Goal: Complete application form

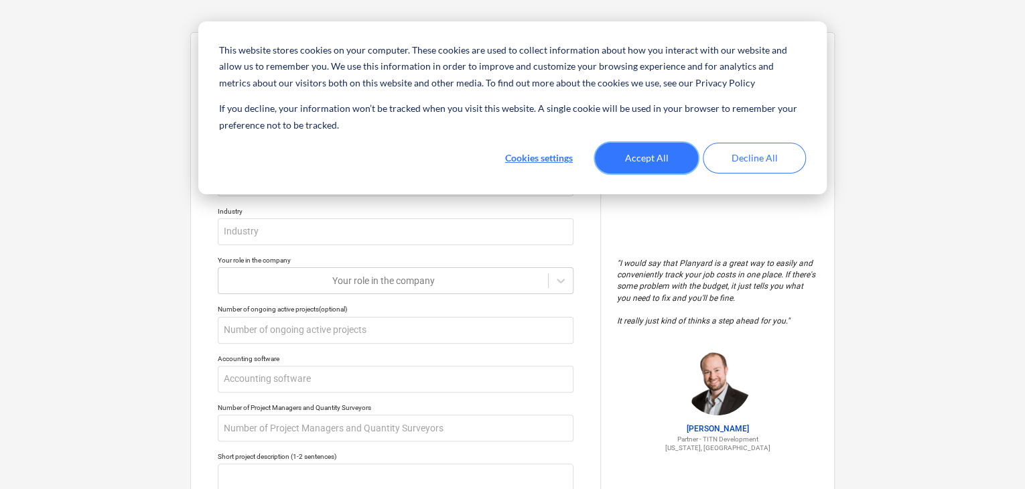
click at [628, 161] on button "Accept All" at bounding box center [646, 158] width 103 height 31
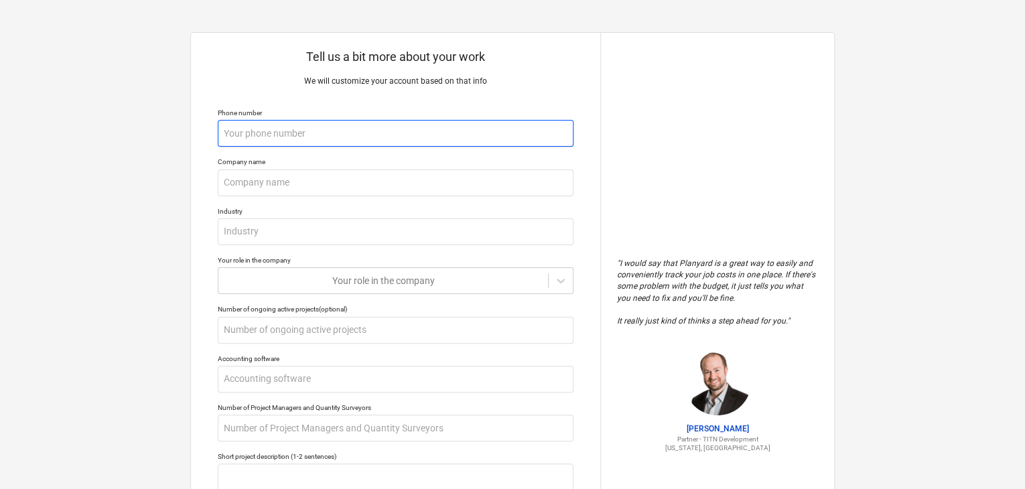
click at [281, 127] on input "text" at bounding box center [396, 133] width 356 height 27
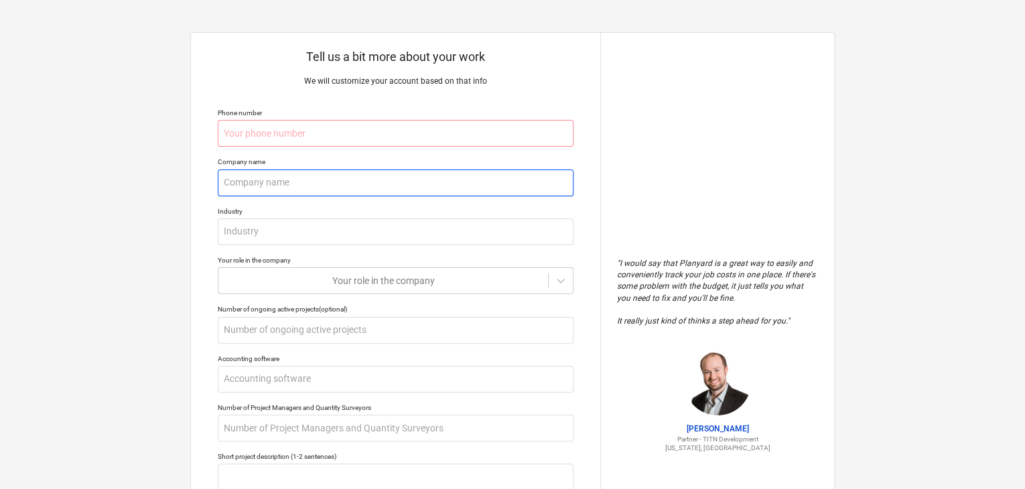
click at [275, 176] on input "text" at bounding box center [396, 183] width 356 height 27
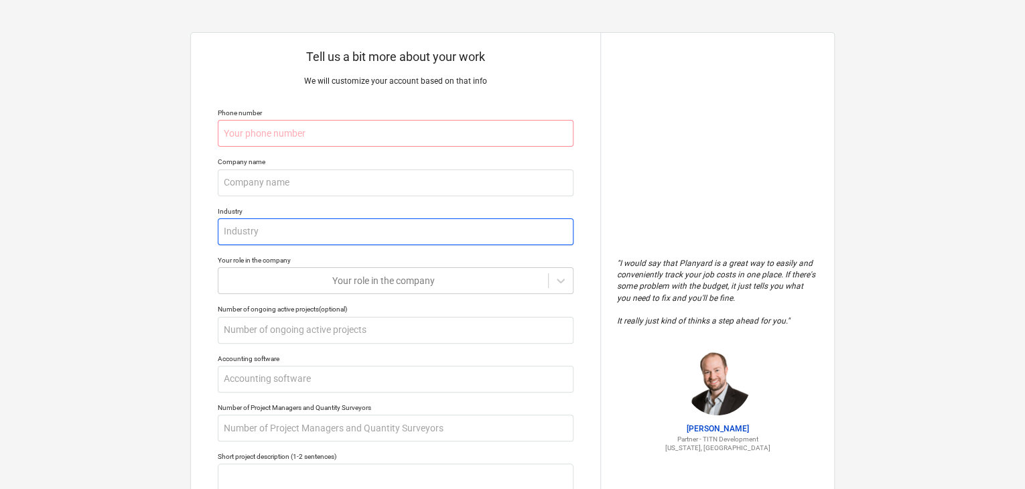
click at [275, 241] on input "text" at bounding box center [396, 231] width 356 height 27
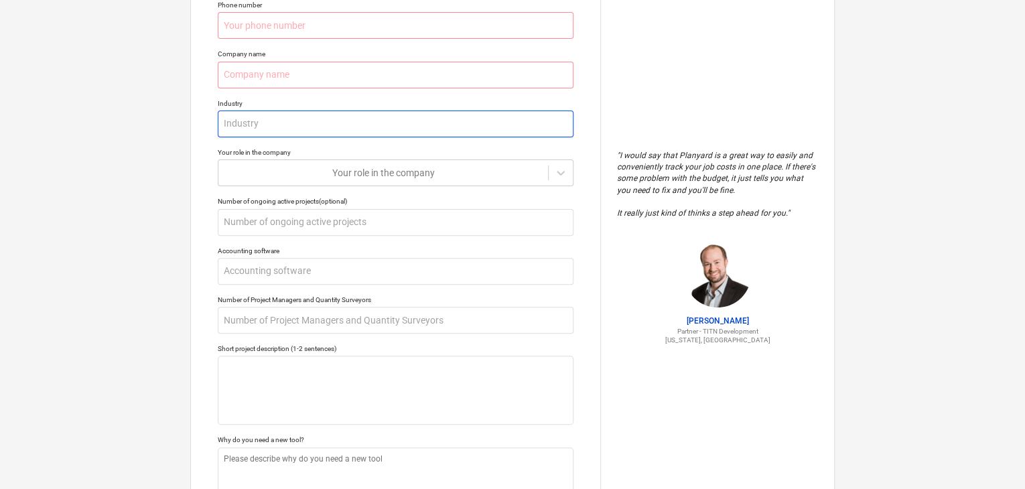
scroll to position [134, 0]
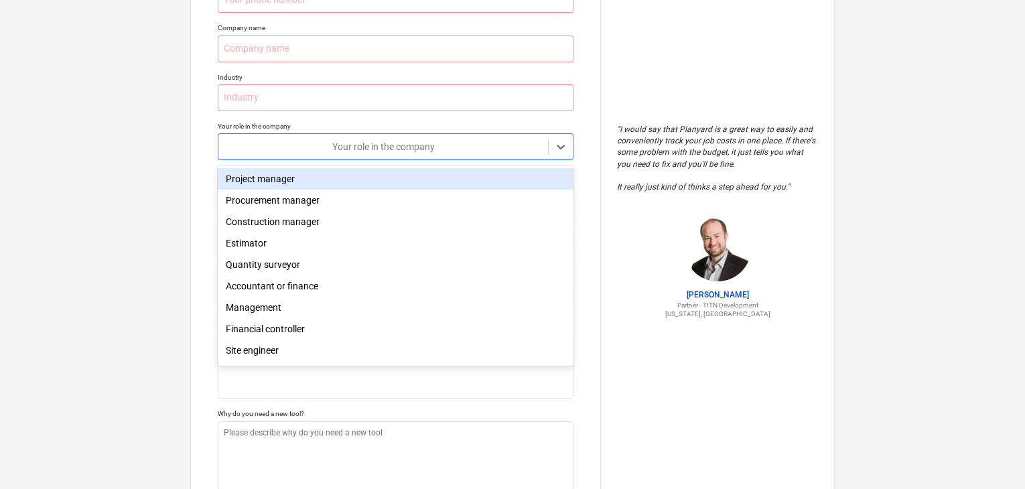
click at [298, 148] on div at bounding box center [383, 146] width 316 height 13
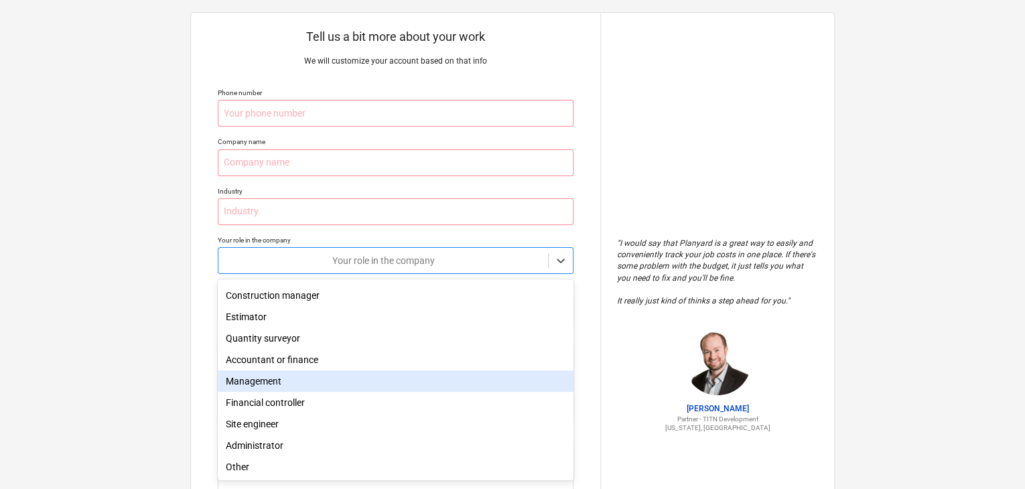
scroll to position [0, 0]
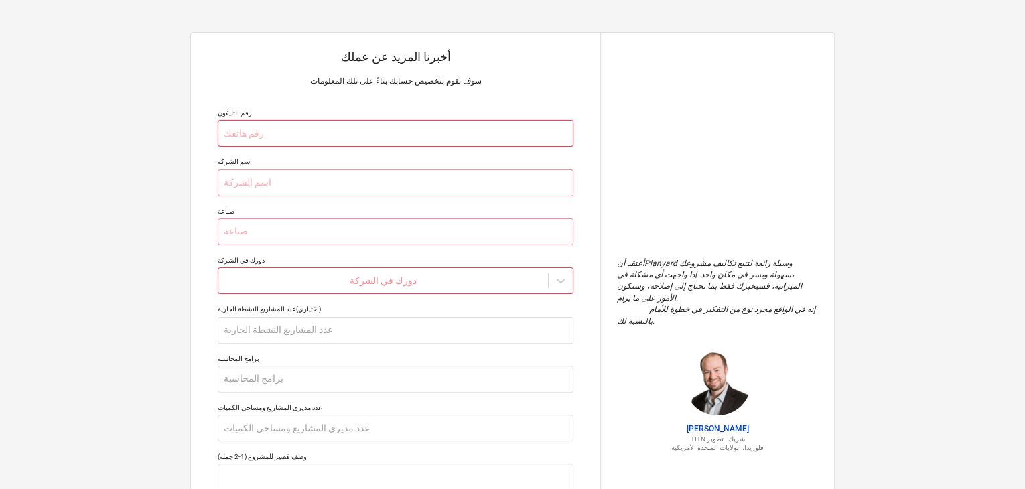
click at [264, 127] on input "text" at bounding box center [396, 133] width 356 height 27
type textarea "x"
type input "0"
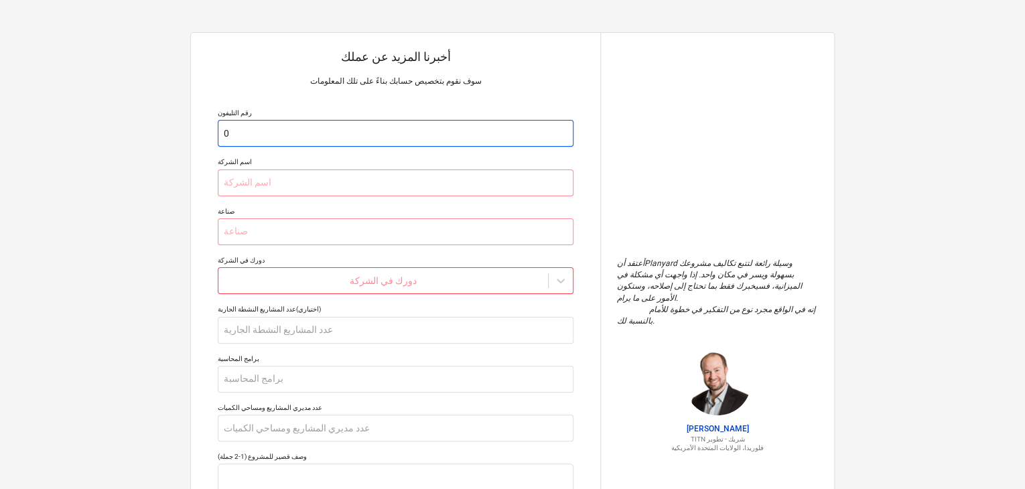
type textarea "x"
type input "07"
type textarea "x"
type input "079"
type textarea "x"
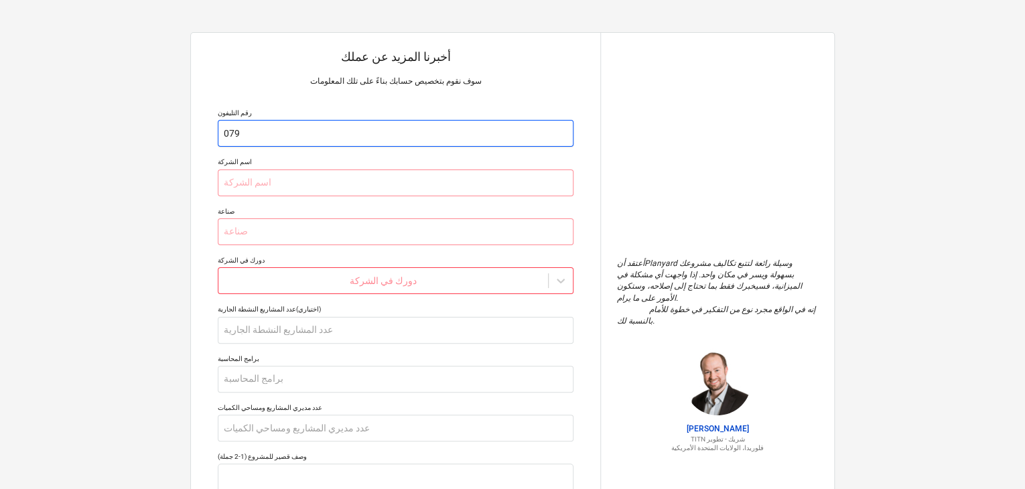
type input "0798"
type textarea "x"
type input "07981"
type textarea "x"
type input "079819"
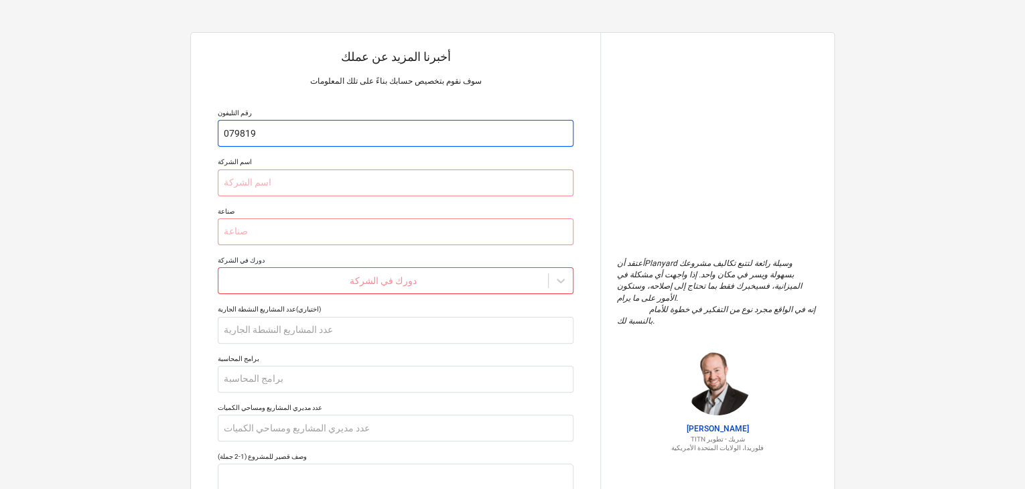
type textarea "x"
type input "0798194"
type textarea "x"
type input "07981944"
type textarea "x"
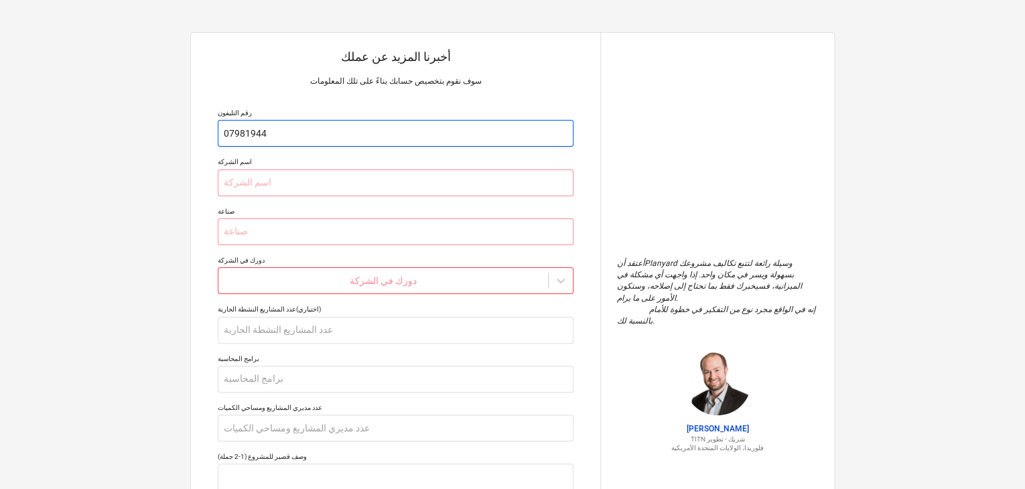
type input "079819448"
type textarea "x"
type input "0798194482"
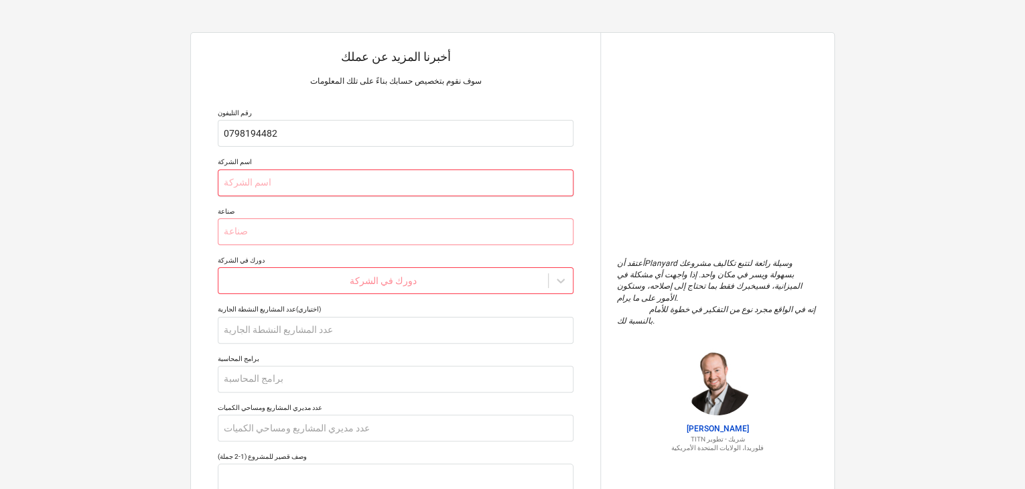
click at [271, 177] on input "text" at bounding box center [396, 183] width 356 height 27
type textarea "x"
type input "ا"
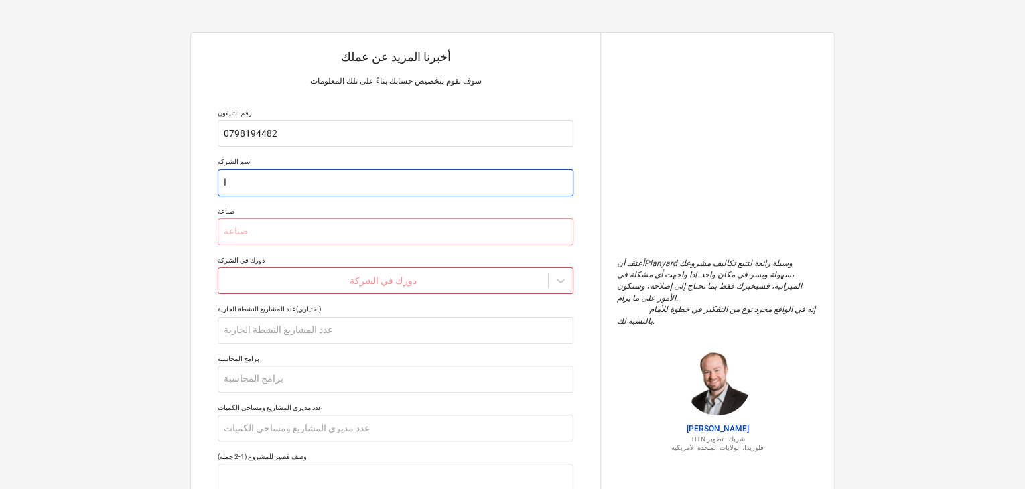
type textarea "x"
type input "اس"
type textarea "x"
type input "اسا"
type textarea "x"
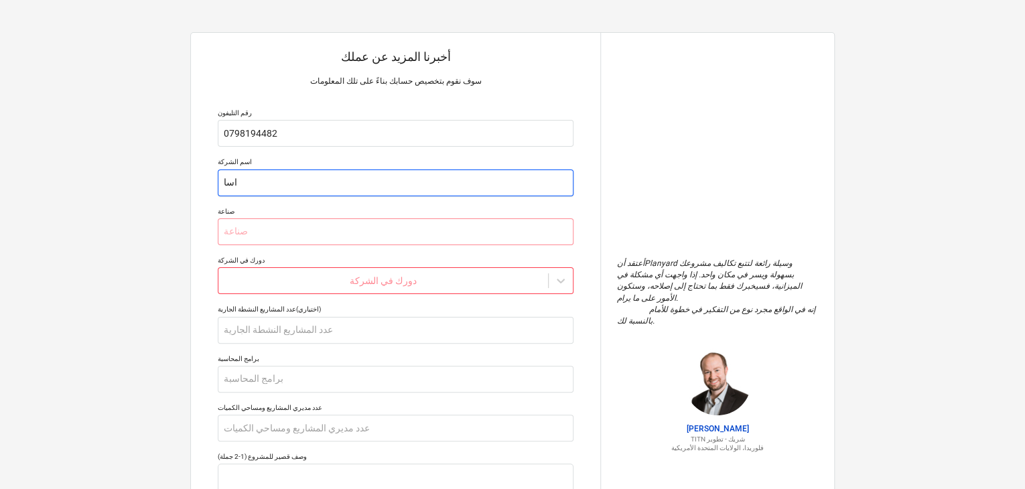
type input "اساس"
type textarea "x"
type input "اساس"
type textarea "x"
type input "اساس ا"
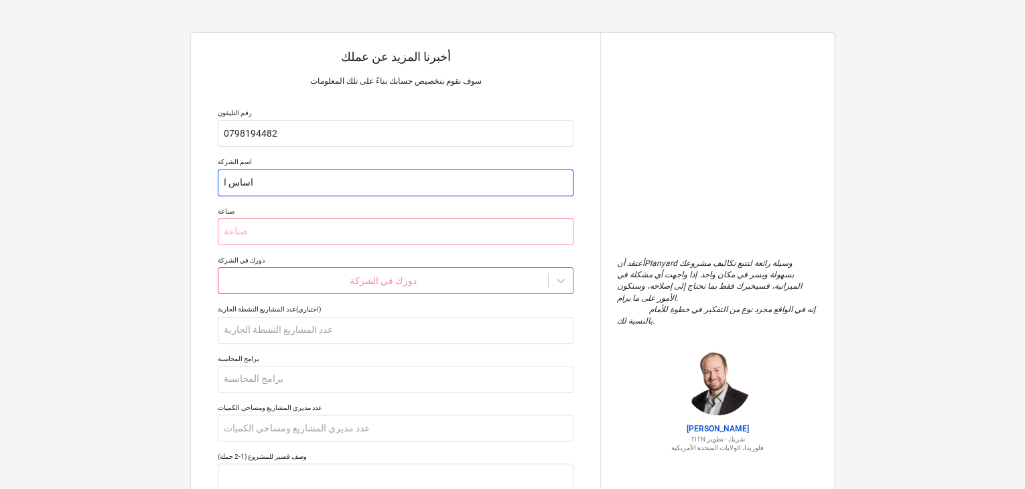
type textarea "x"
type input "اساس ال"
type textarea "x"
type input "اساس الع"
type textarea "x"
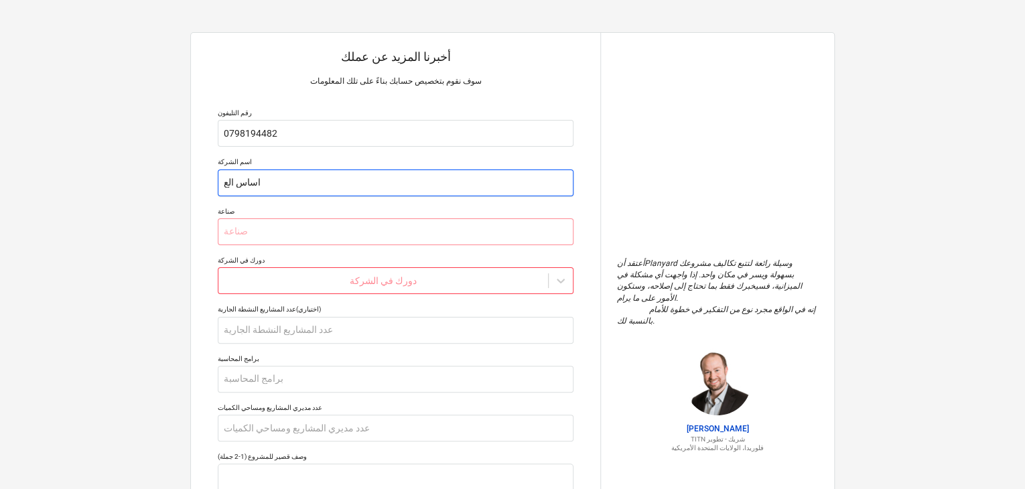
type input "اساس العم"
type textarea "x"
type input "اساس العمر"
type textarea "x"
type input "اساس العمرا"
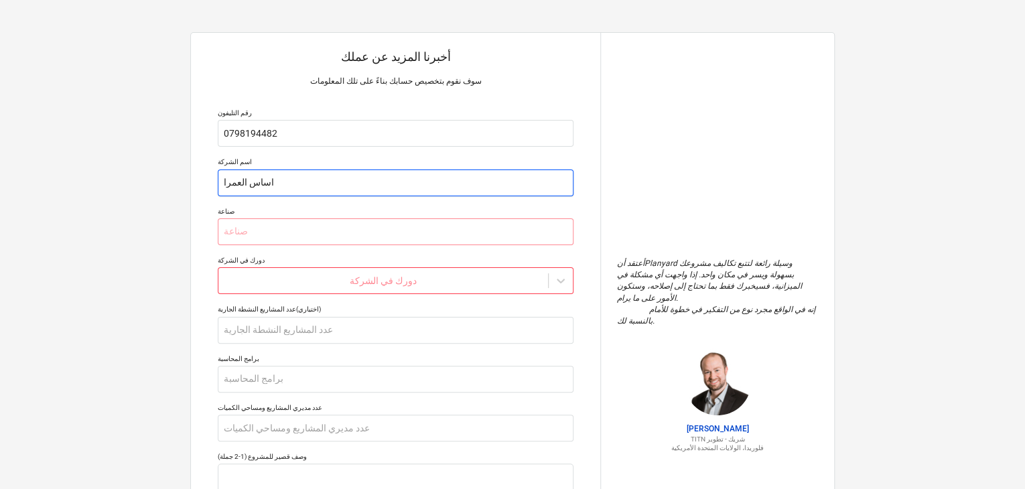
type textarea "x"
type input "اساس العمران"
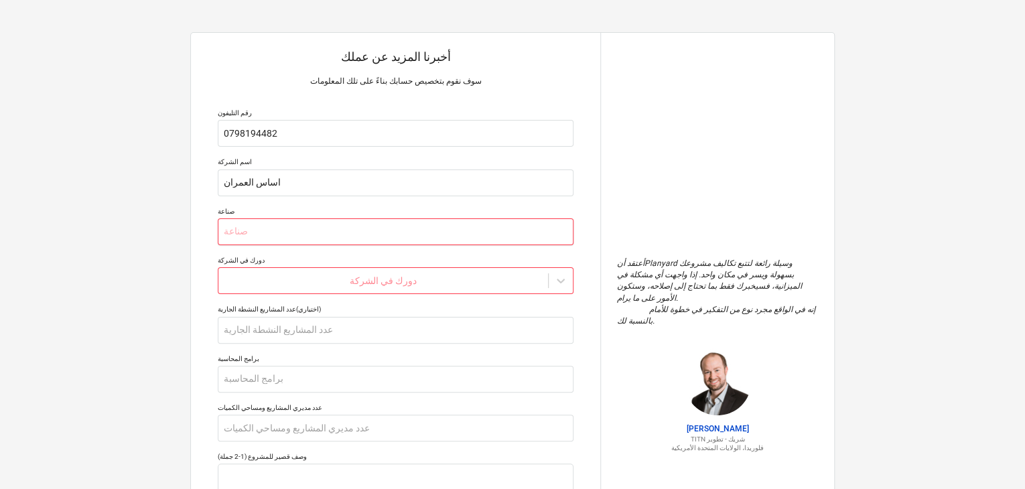
click at [257, 235] on input "text" at bounding box center [396, 231] width 356 height 27
type textarea "x"
type input "ا"
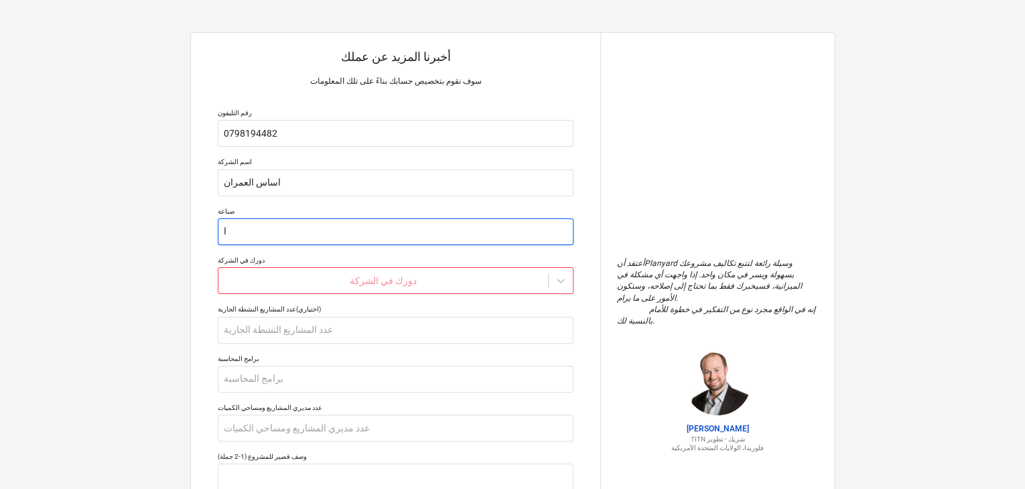
type textarea "x"
type input "ال"
type textarea "x"
type input "الب"
type textarea "x"
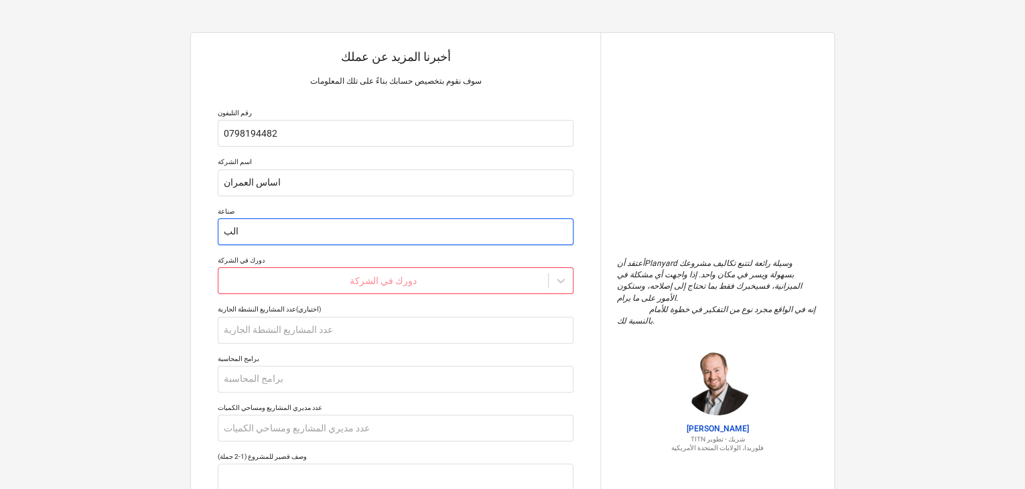
type input "البن"
type textarea "x"
type input "البنا"
type textarea "x"
type input "البناء"
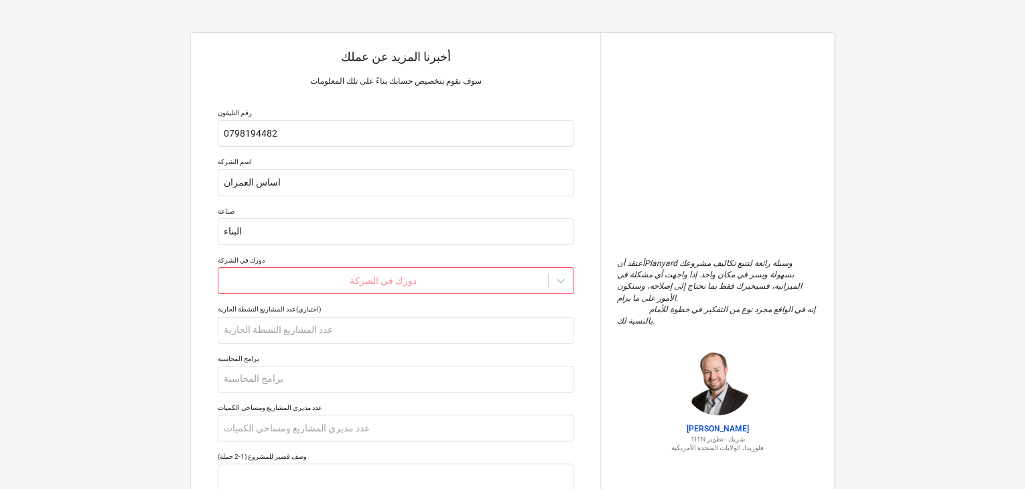
scroll to position [16, 0]
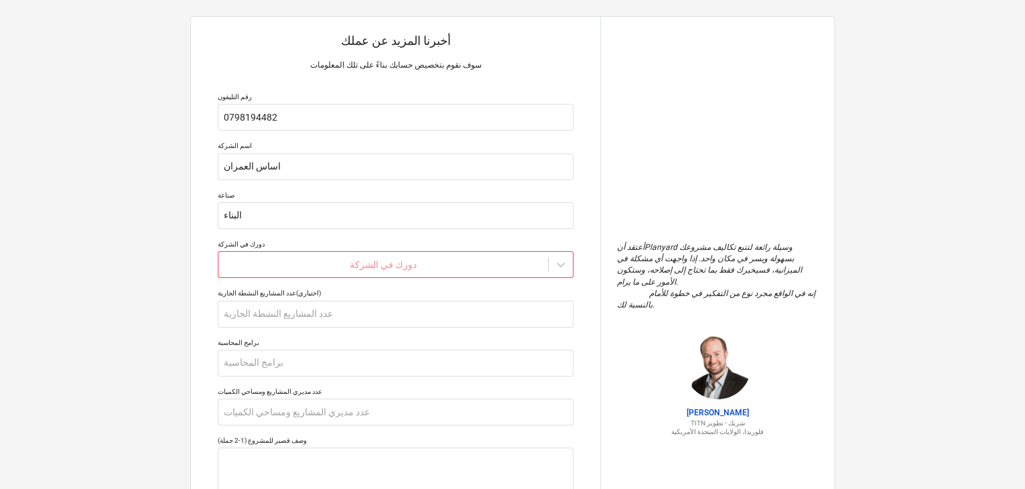
click at [438, 287] on body "يخزن هذا الموقع ملفات تعريف الارتباط (الكوكيز) على جهاز الكمبيوتر الخاص بك. تُس…" at bounding box center [512, 235] width 1025 height 502
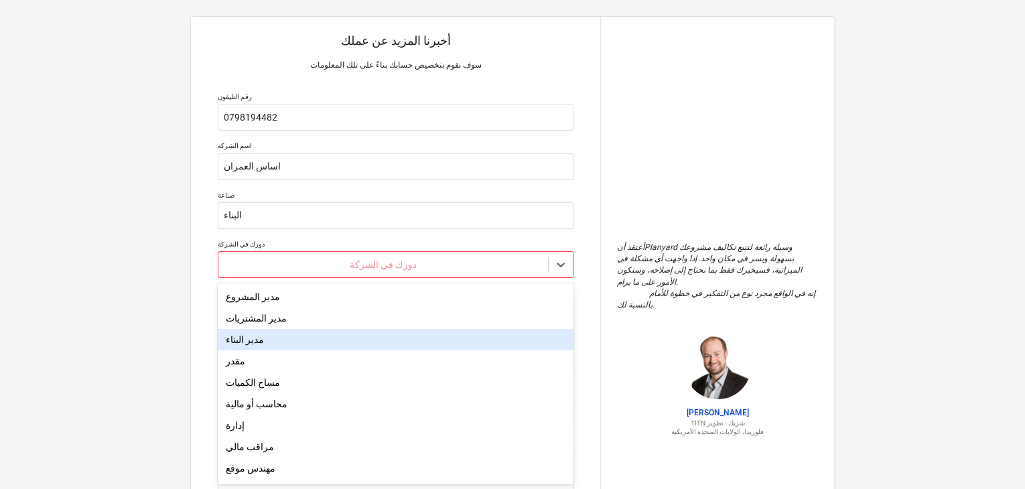
scroll to position [52, 0]
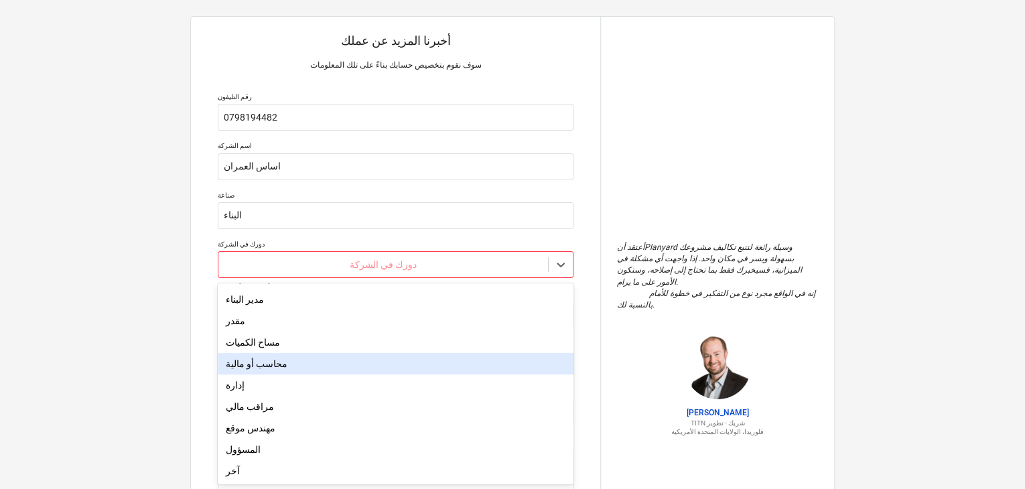
click at [299, 358] on div "محاسب أو مالية" at bounding box center [396, 363] width 356 height 21
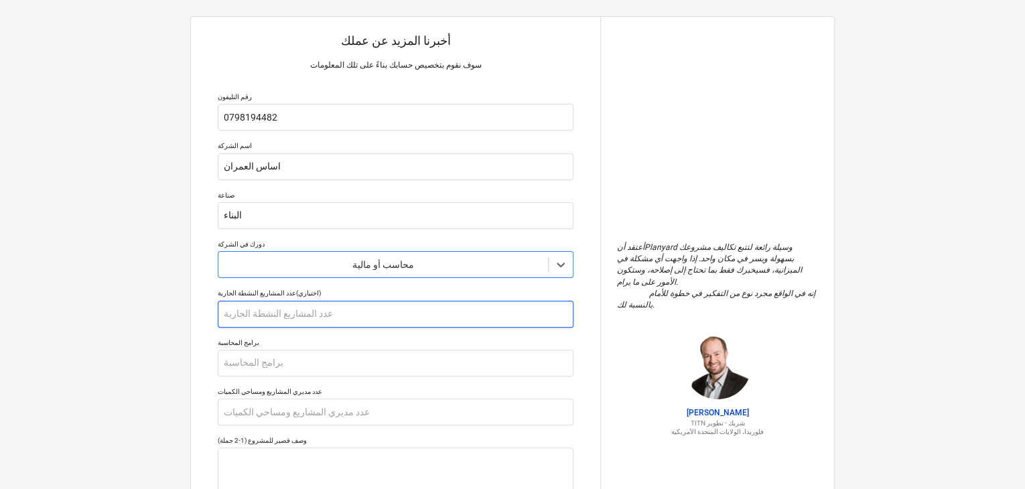
click at [257, 314] on input "text" at bounding box center [396, 314] width 356 height 27
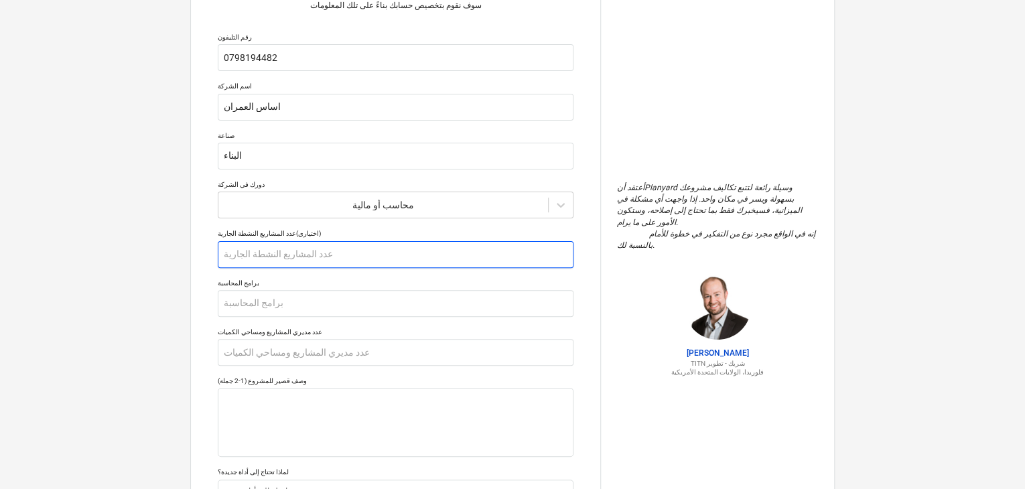
scroll to position [83, 0]
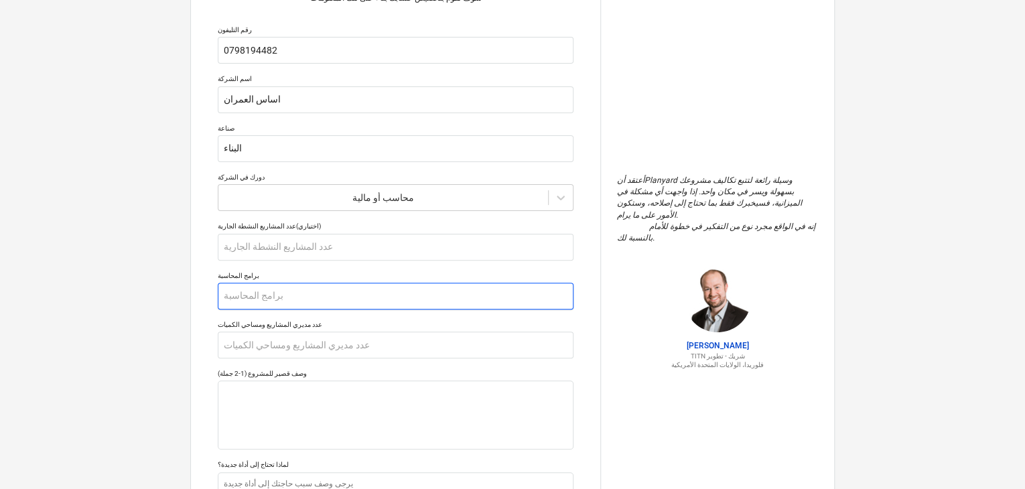
click at [289, 297] on input "text" at bounding box center [396, 296] width 356 height 27
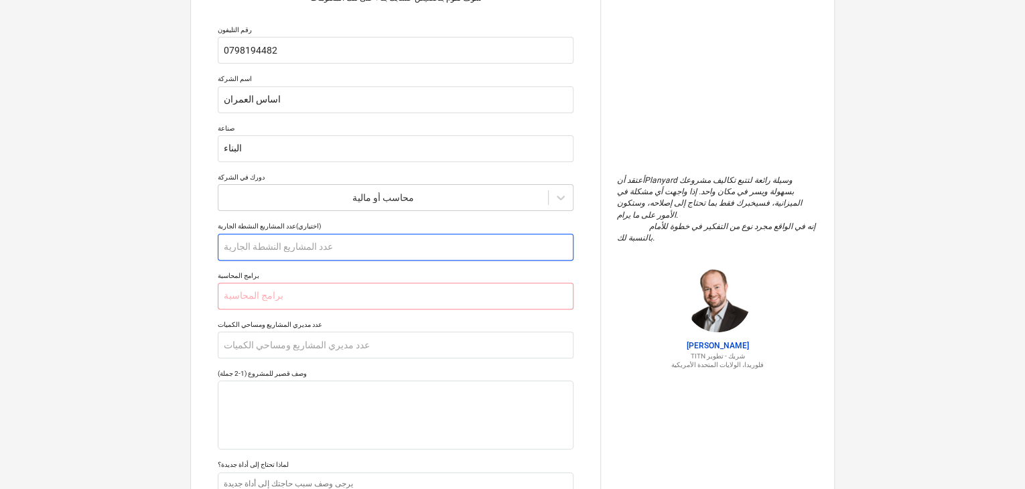
click at [284, 245] on input "text" at bounding box center [396, 247] width 356 height 27
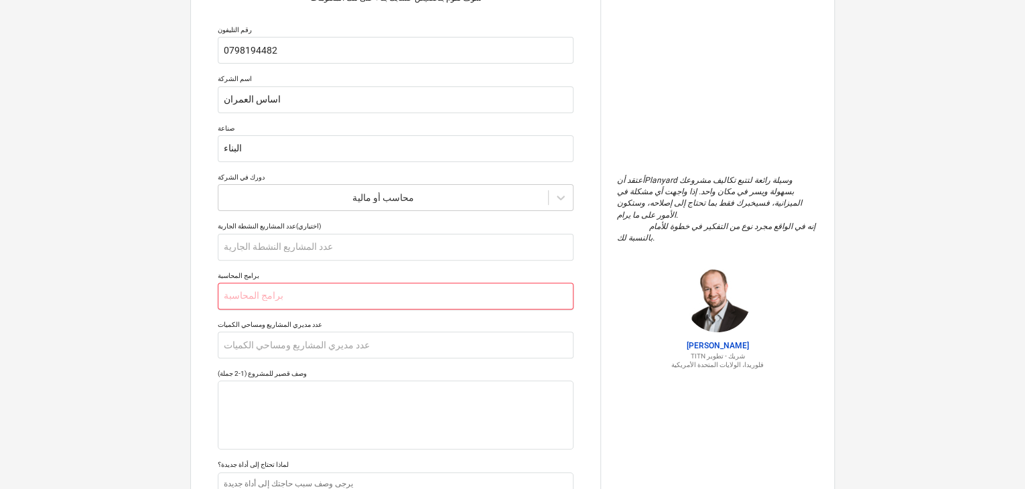
click at [270, 290] on input "text" at bounding box center [396, 296] width 356 height 27
click at [247, 295] on input "text" at bounding box center [396, 296] width 356 height 27
click at [271, 344] on input "text" at bounding box center [396, 345] width 356 height 27
click at [267, 298] on input "text" at bounding box center [396, 296] width 356 height 27
click at [272, 336] on input "text" at bounding box center [396, 345] width 356 height 27
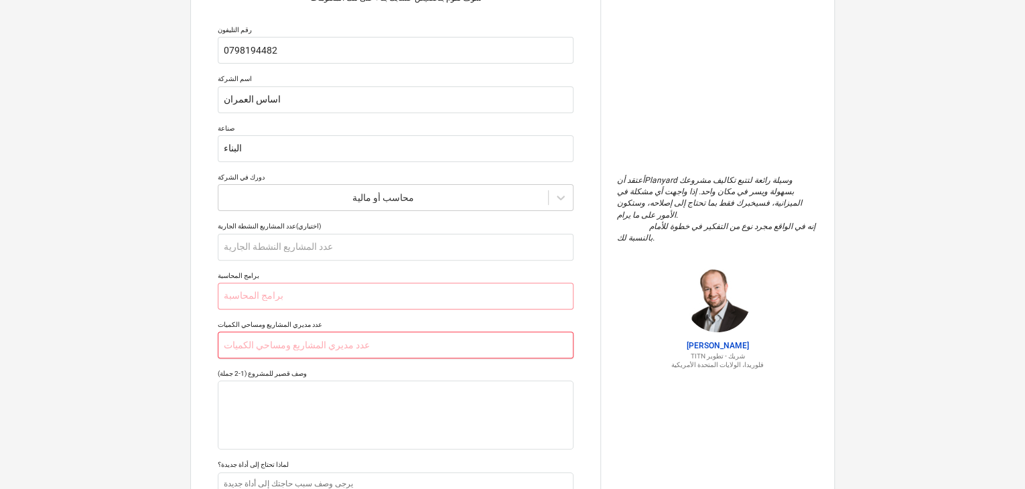
type textarea "x"
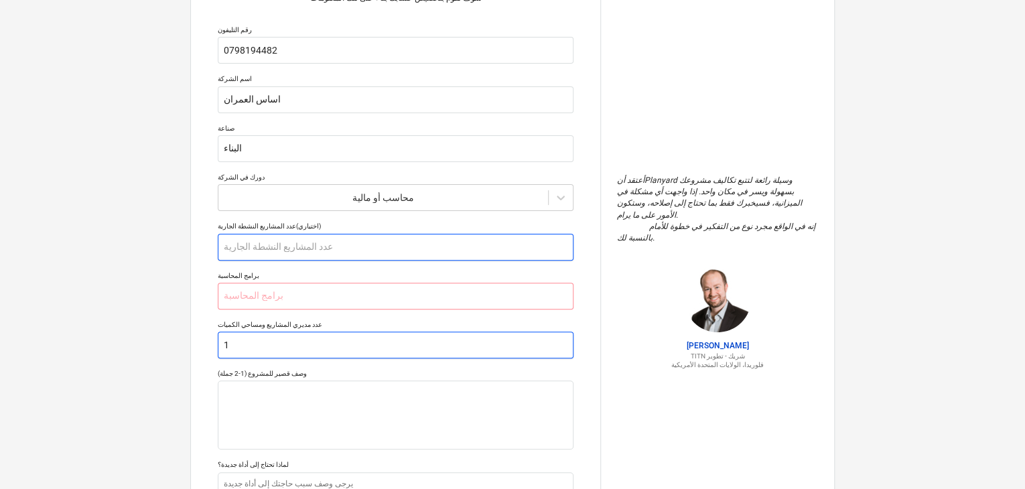
type input "1"
click at [286, 248] on input "text" at bounding box center [396, 247] width 356 height 27
type textarea "x"
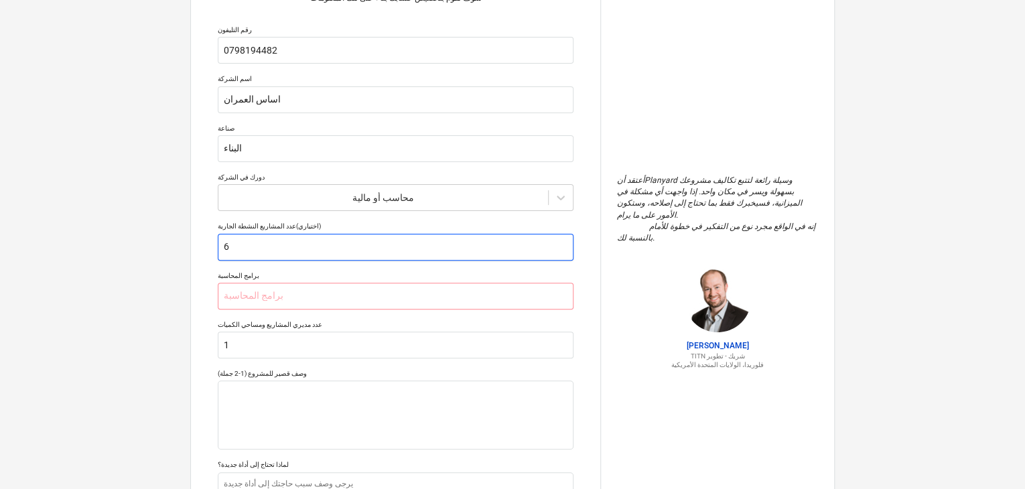
type input "6"
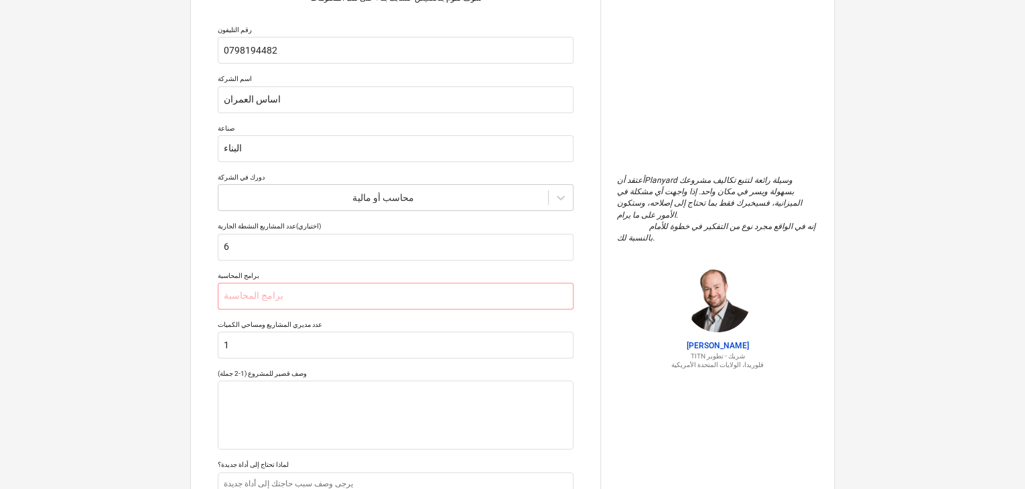
click at [295, 279] on p "برامج المحاسبة" at bounding box center [396, 276] width 356 height 11
click at [297, 284] on input "text" at bounding box center [396, 296] width 356 height 27
type textarea "x"
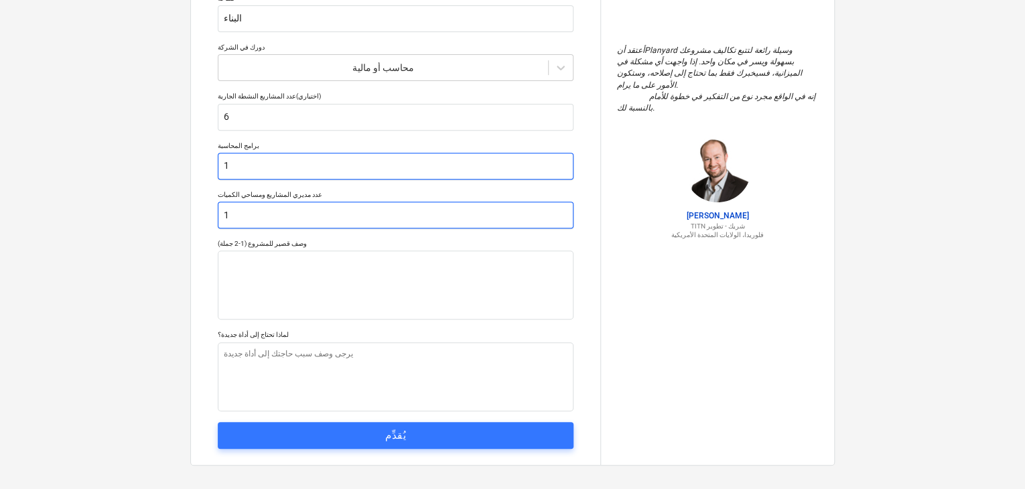
scroll to position [217, 0]
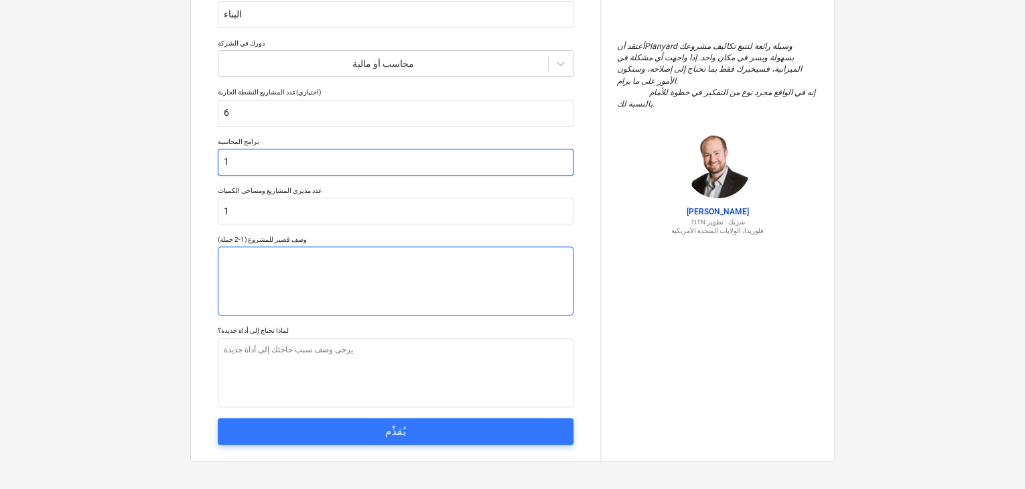
type input "1"
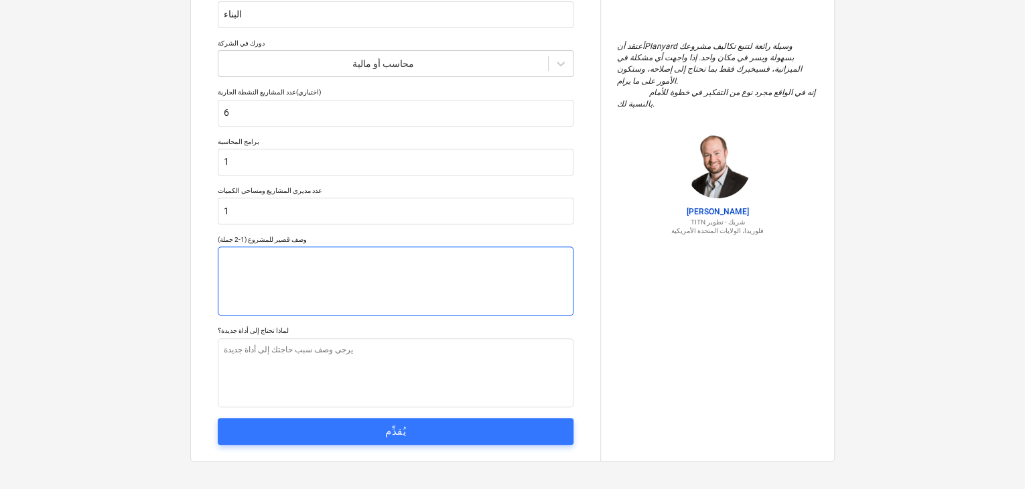
click at [293, 279] on textarea at bounding box center [396, 281] width 356 height 69
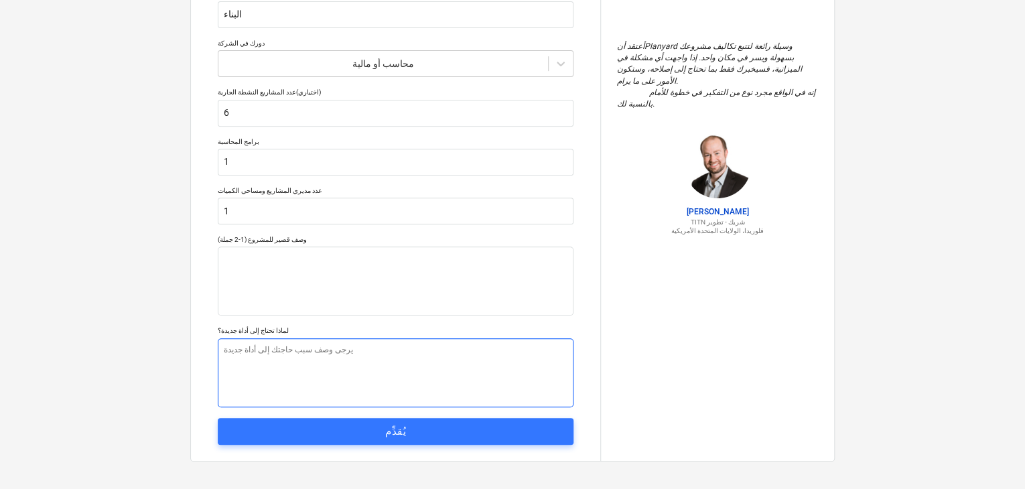
click at [308, 379] on textarea at bounding box center [396, 372] width 356 height 69
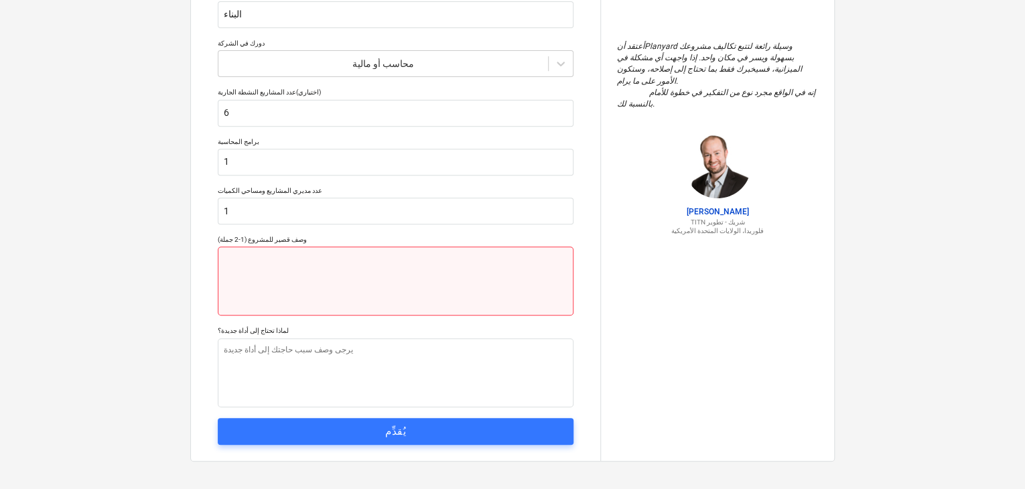
click at [282, 280] on textarea at bounding box center [396, 281] width 356 height 69
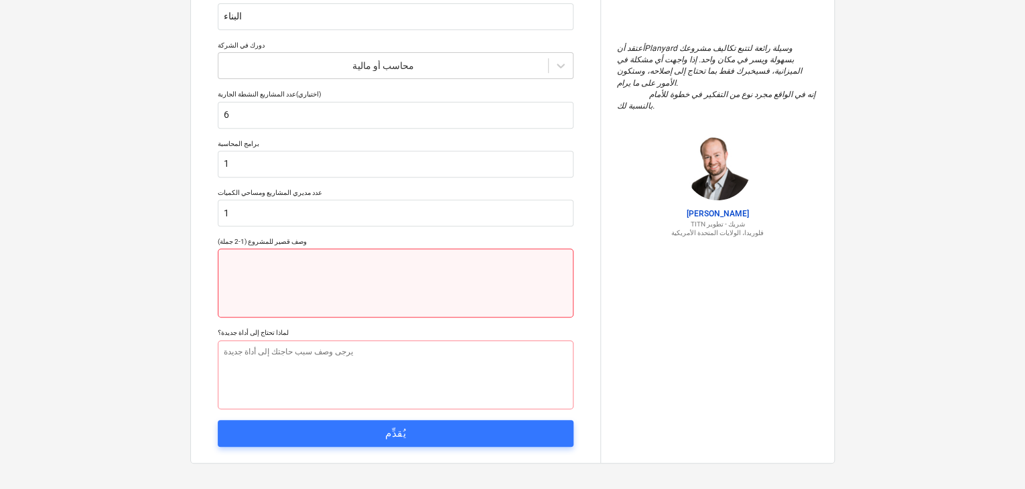
scroll to position [220, 0]
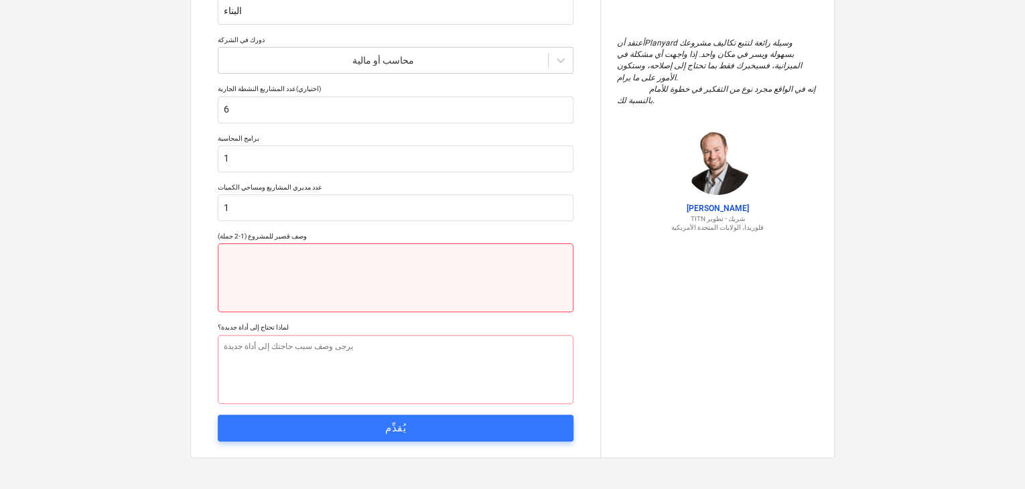
type textarea "x"
type textarea "م"
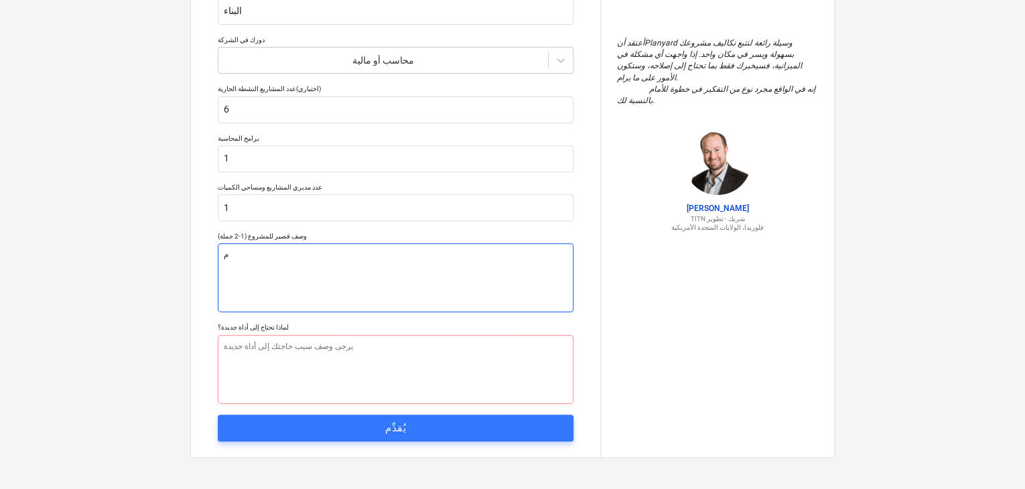
type textarea "x"
type textarea "مش"
type textarea "x"
type textarea "مشر"
type textarea "x"
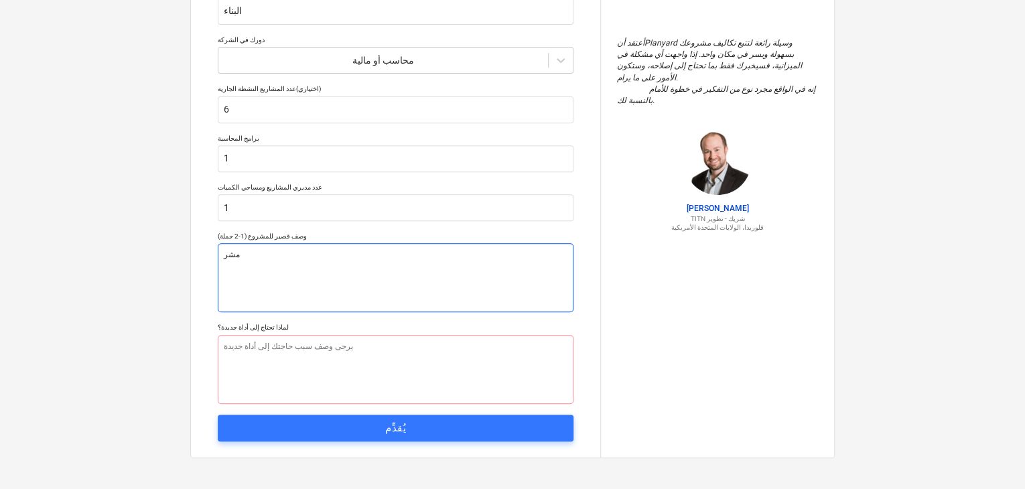
type textarea "مشرو"
type textarea "x"
type textarea "مشروع"
type textarea "x"
type textarea "مشروع ب"
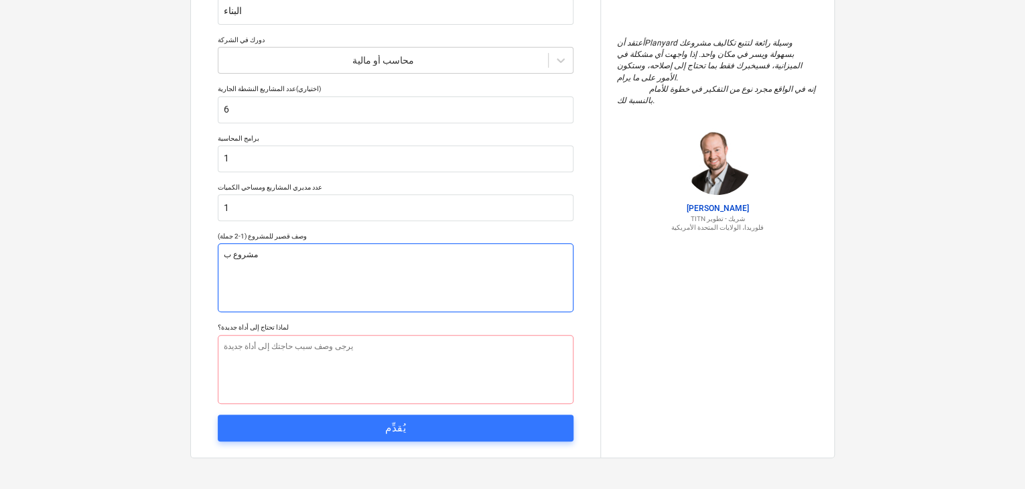
type textarea "x"
type textarea "مشروع بن"
type textarea "x"
type textarea "مشروع بنا"
type textarea "x"
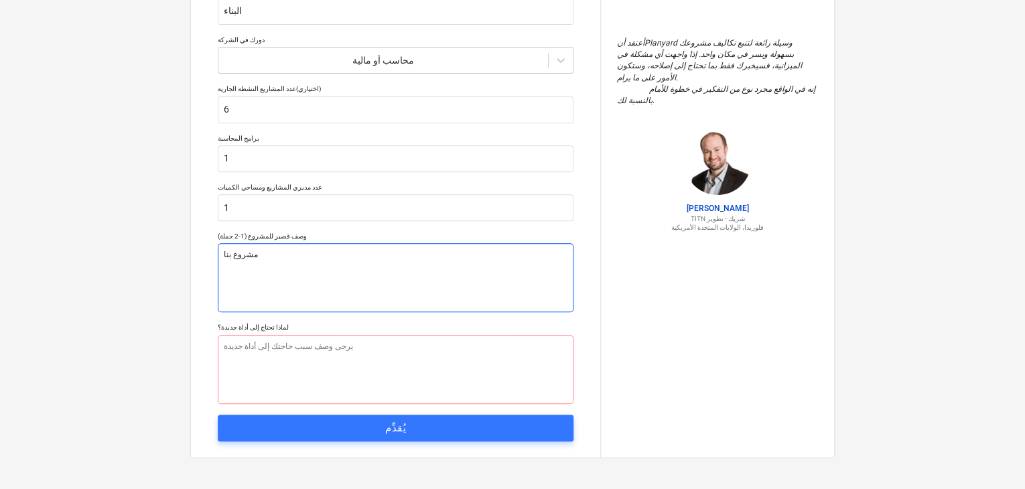
type textarea "مشروع بناء"
type textarea "x"
type textarea "مشروع بناء"
type textarea "x"
type textarea "مشروع بناء ش"
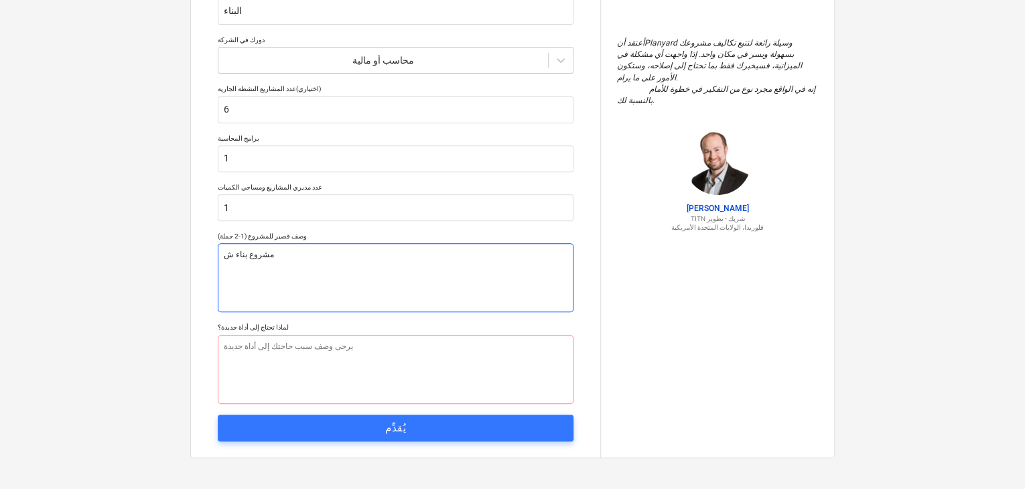
type textarea "x"
type textarea "مشروع بناء شق"
type textarea "x"
type textarea "مشروع بناء شقق"
type textarea "x"
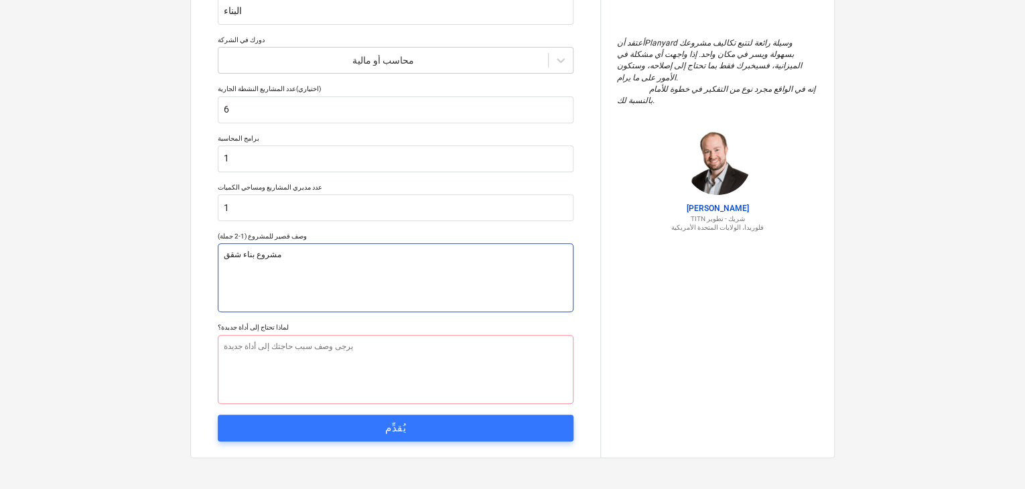
type textarea "مشروع بناء شقق"
type textarea "x"
type textarea "مشروع بناء شقق س"
type textarea "x"
type textarea "مشروع بناء شقق سك"
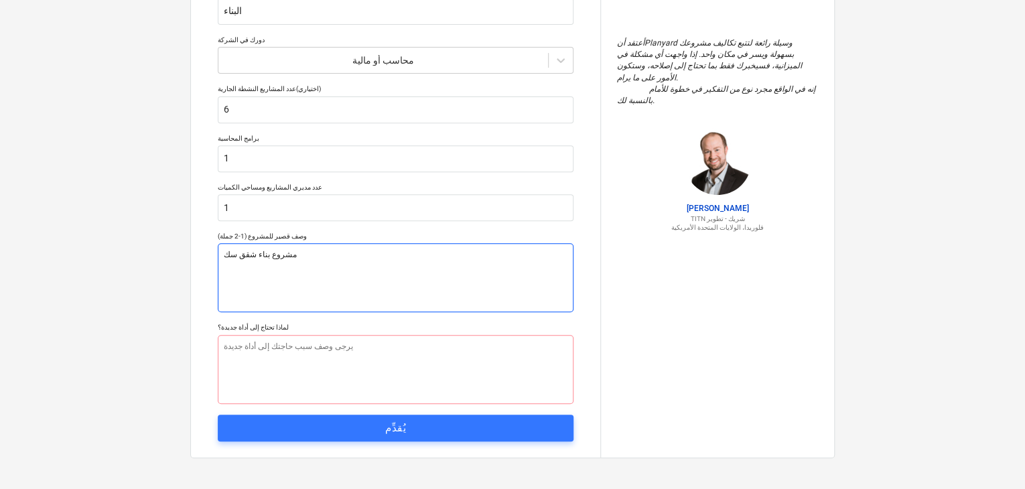
type textarea "x"
type textarea "مشروع بناء شقق سكن"
type textarea "x"
type textarea "مشروع بناء شقق سكني"
type textarea "x"
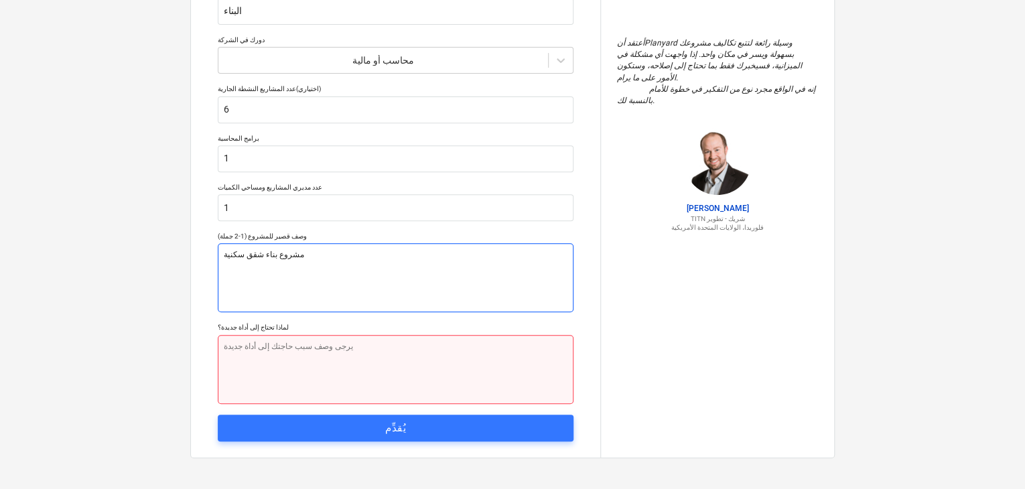
type textarea "مشروع بناء شقق سكنية"
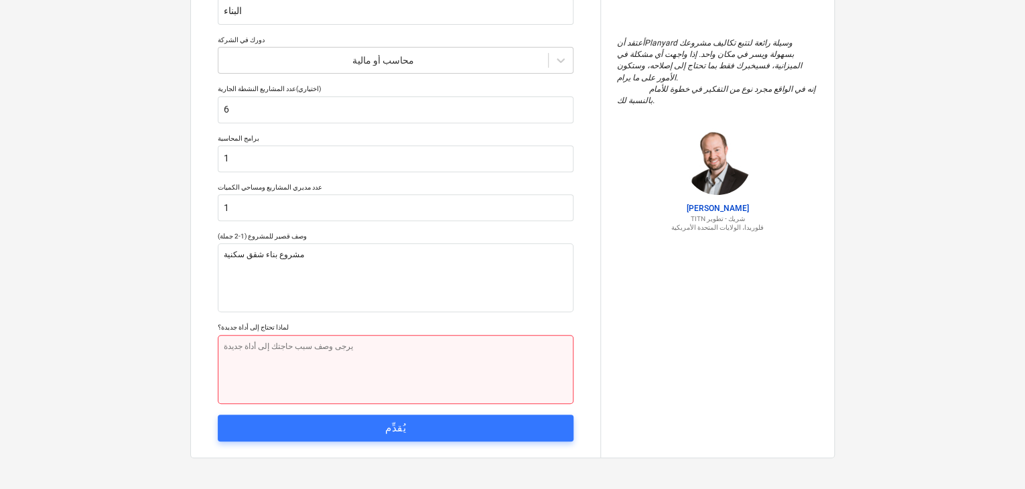
click at [327, 345] on textarea at bounding box center [396, 369] width 356 height 69
type textarea "x"
type textarea "ت"
type textarea "x"
type textarea "تن"
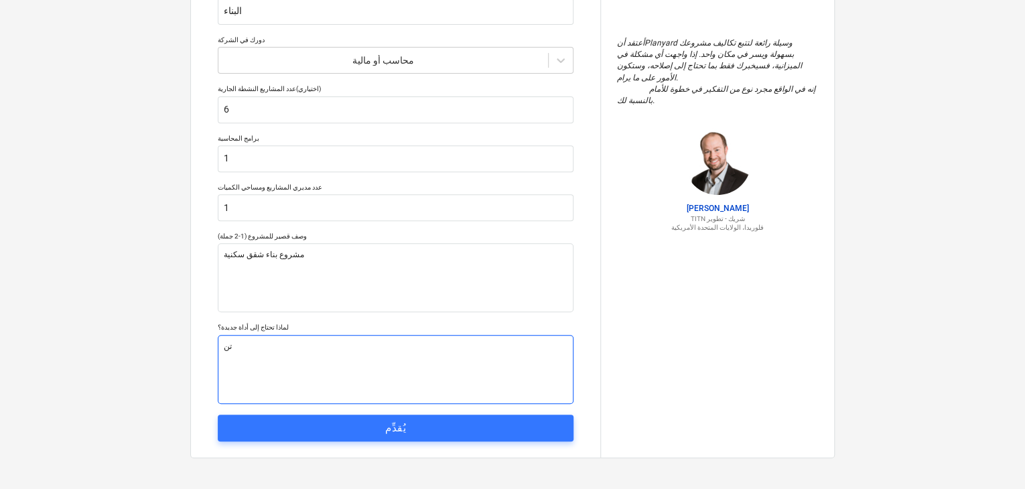
type textarea "x"
type textarea "تنظ"
type textarea "x"
type textarea "تنظي"
type textarea "x"
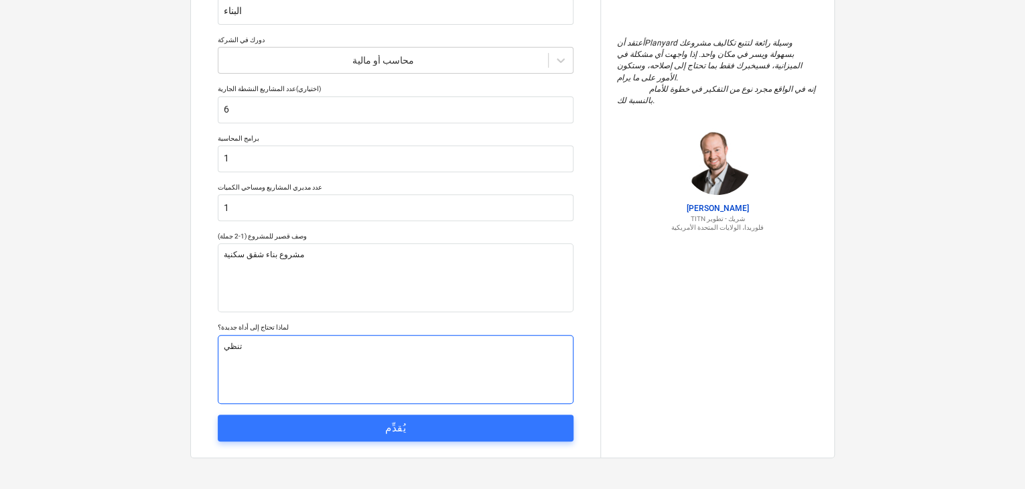
type textarea "تنظيم"
type textarea "x"
type textarea "تنظيم"
type textarea "x"
type textarea "تنظيم ا"
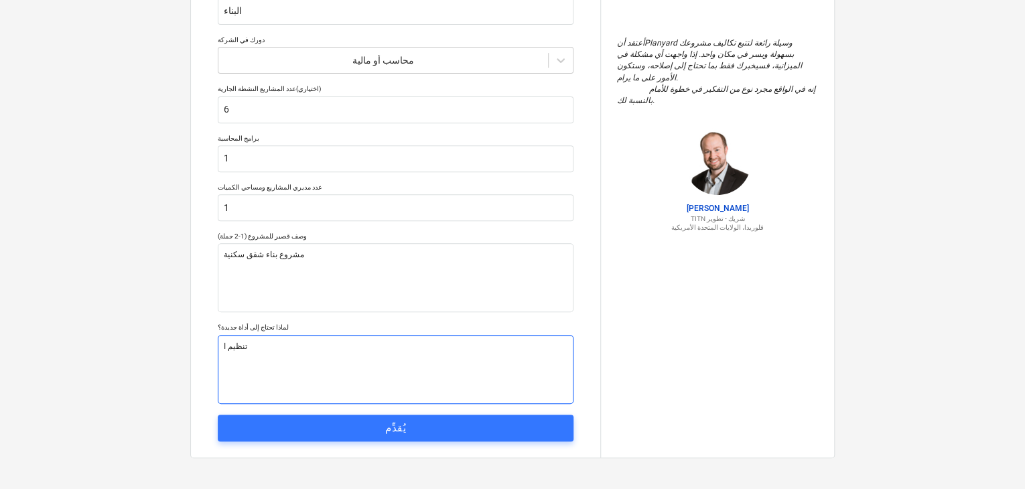
type textarea "x"
type textarea "تنظيم ال"
type textarea "x"
type textarea "تنظيم الف"
type textarea "x"
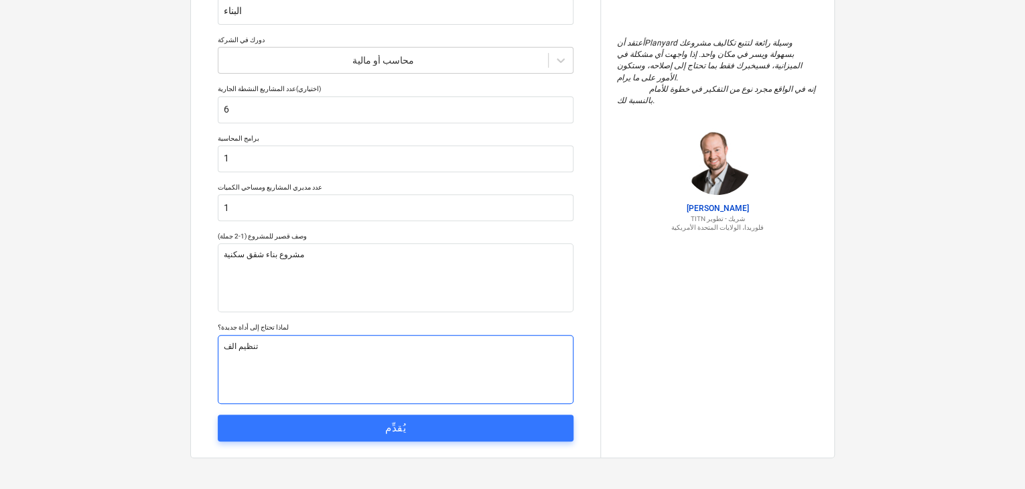
type textarea "تنظيم الفو"
type textarea "x"
type textarea "تنظيم الفوا"
type textarea "x"
type textarea "تنظيم الفوات"
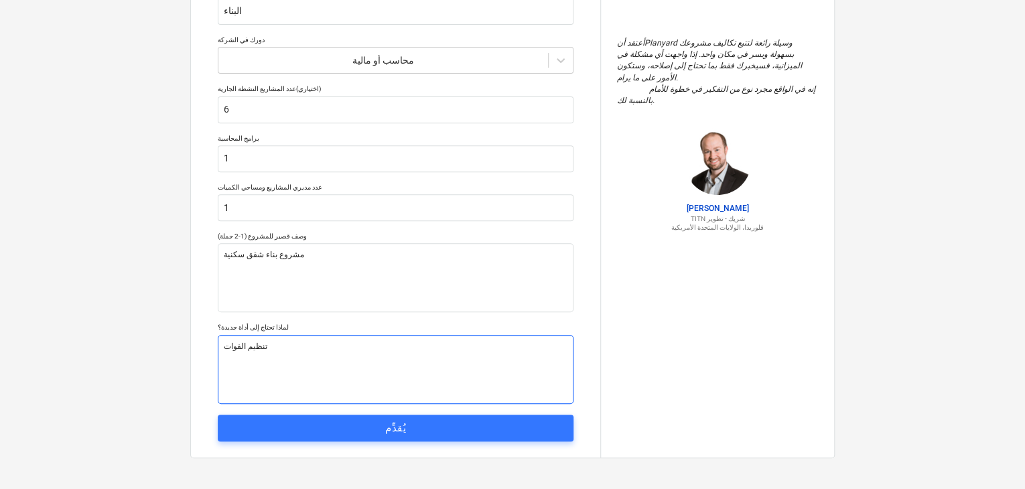
type textarea "x"
type textarea "تنظيم الفواتي"
type textarea "x"
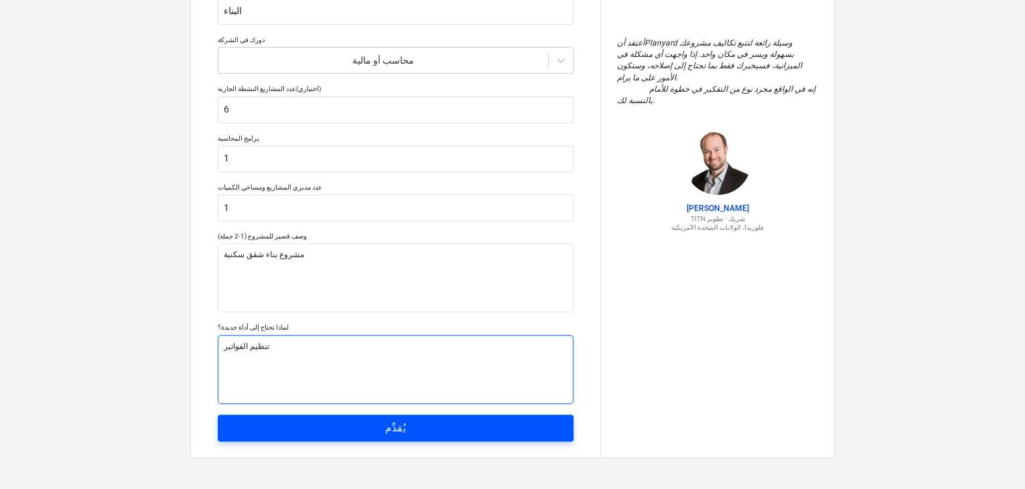
type textarea "تنظيم الفواتير"
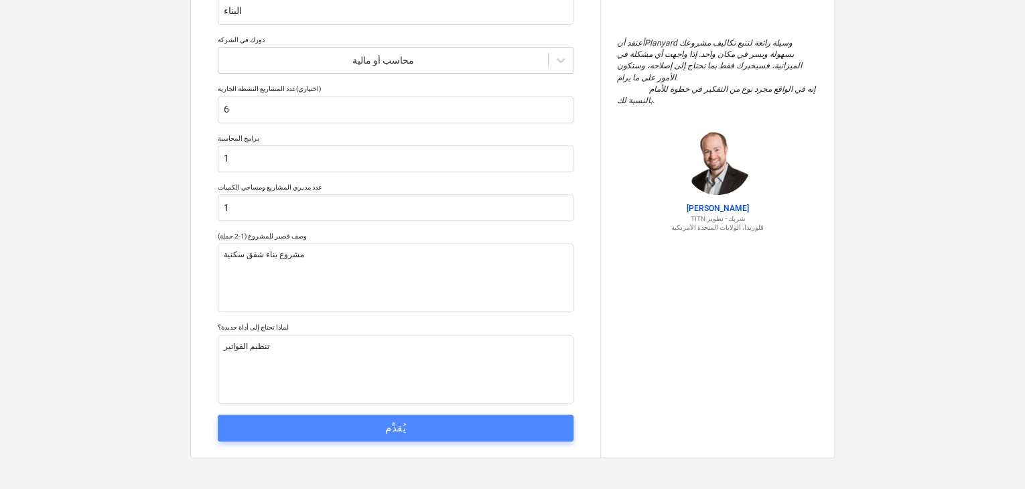
click at [399, 425] on font "يُقدِّم" at bounding box center [395, 428] width 21 height 12
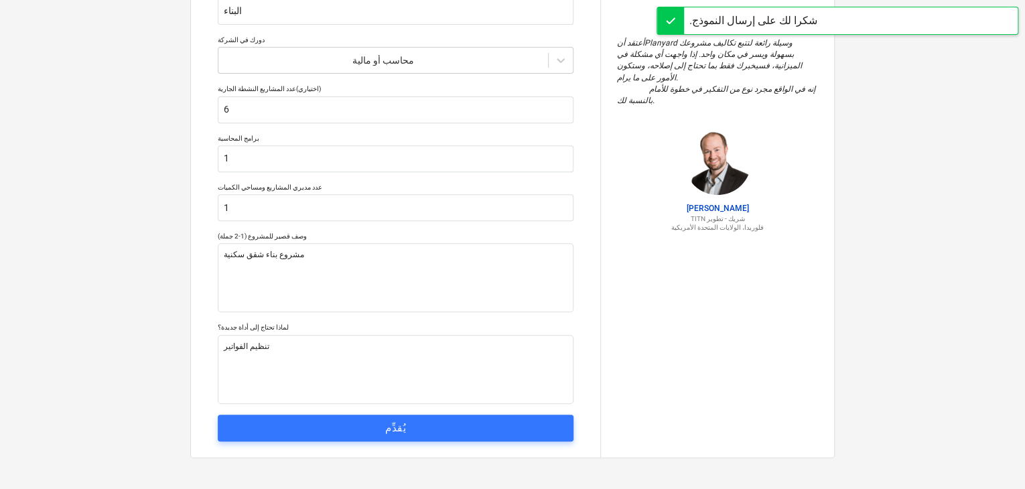
scroll to position [13, 0]
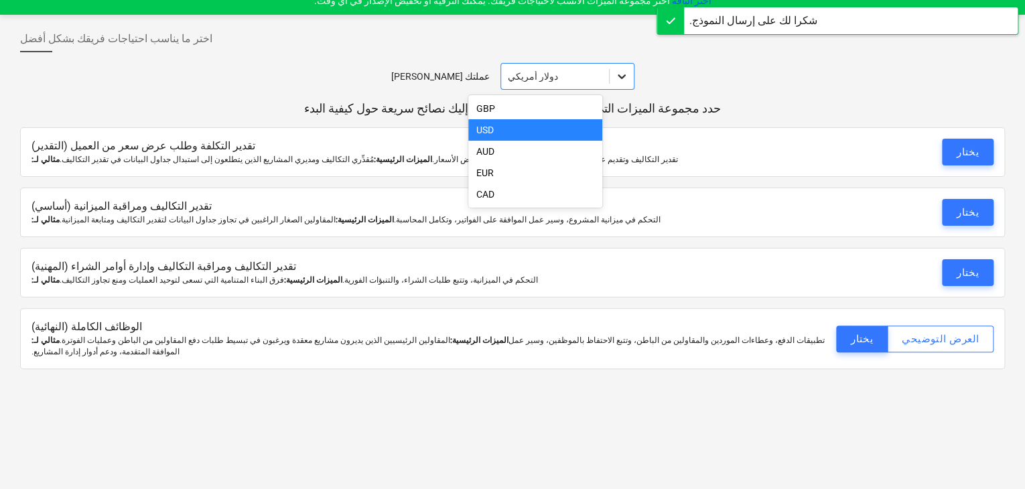
click at [610, 68] on div at bounding box center [622, 76] width 24 height 24
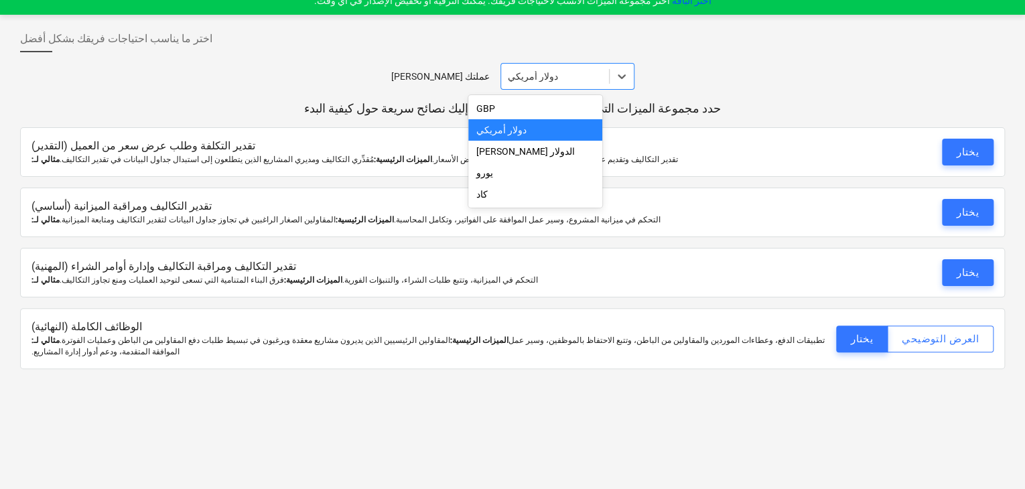
click at [502, 126] on font "دولار أمريكي" at bounding box center [501, 130] width 50 height 11
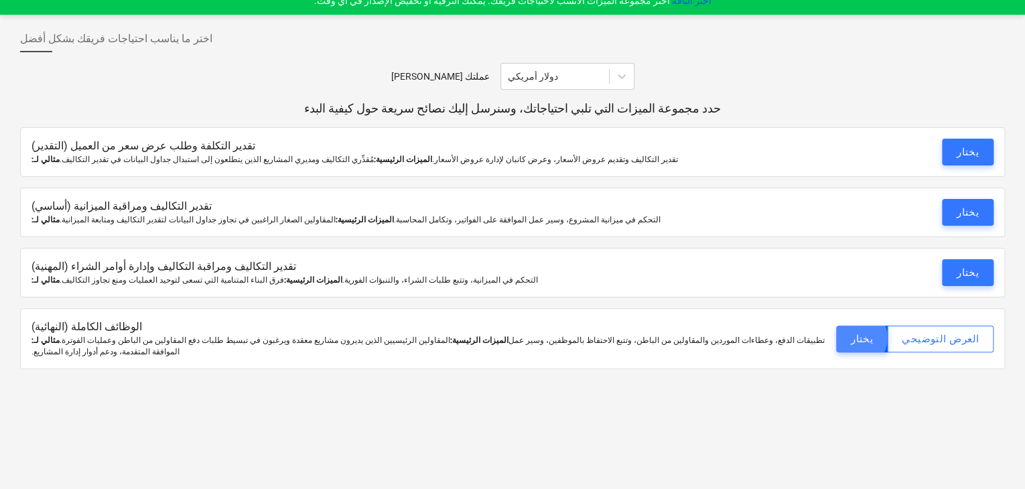
click at [873, 333] on font "يختار" at bounding box center [862, 339] width 22 height 12
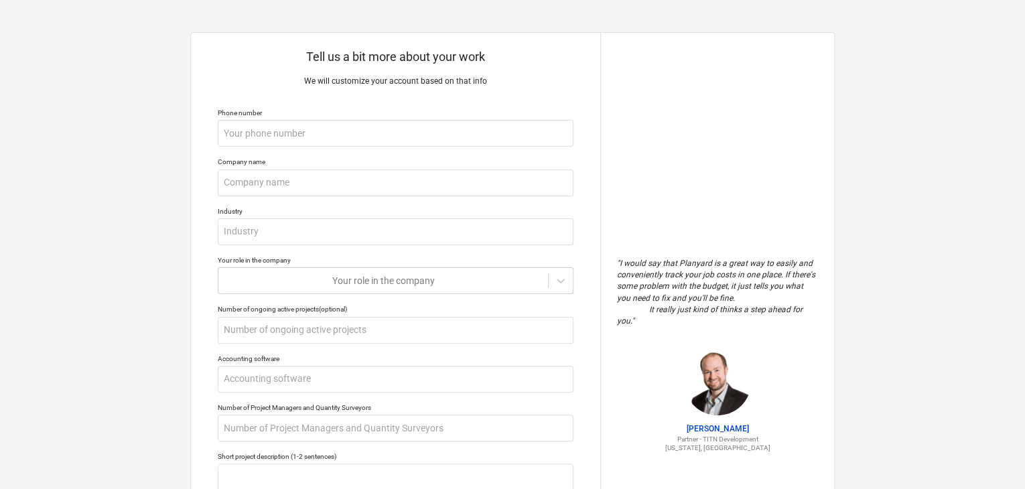
scroll to position [220, 0]
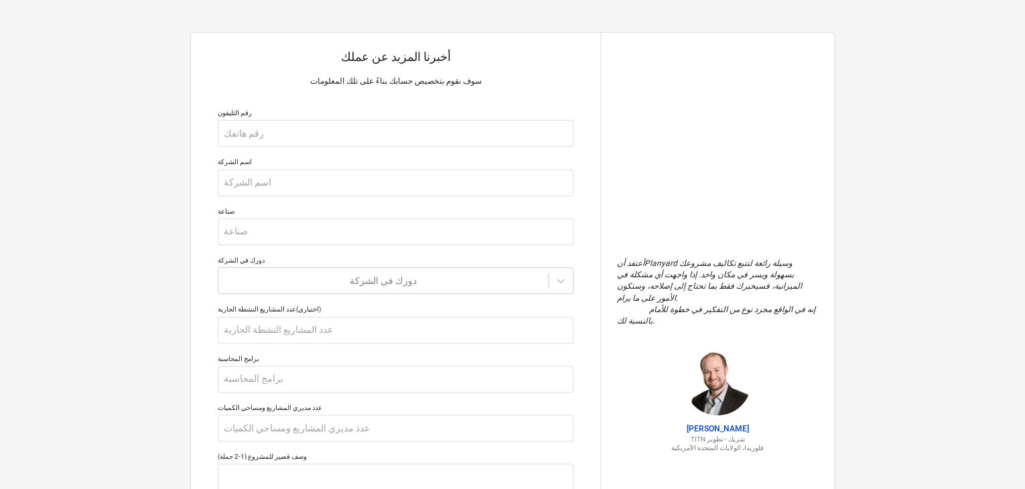
type textarea "x"
